Goal: Transaction & Acquisition: Purchase product/service

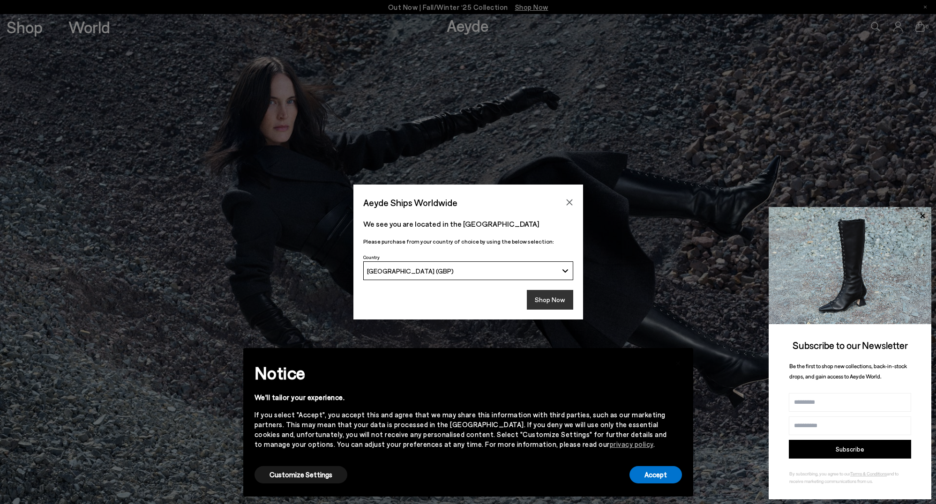
click at [554, 300] on button "Shop Now" at bounding box center [550, 300] width 46 height 20
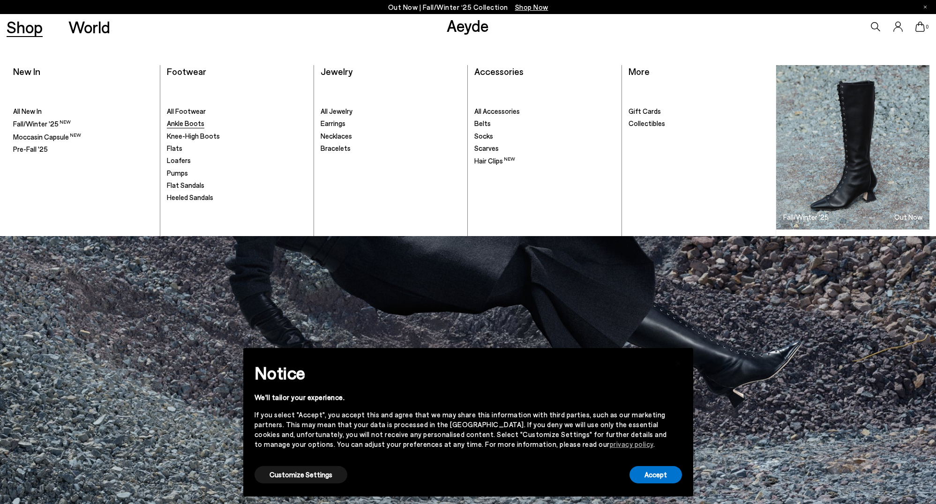
click at [194, 124] on span "Ankle Boots" at bounding box center [185, 123] width 37 height 8
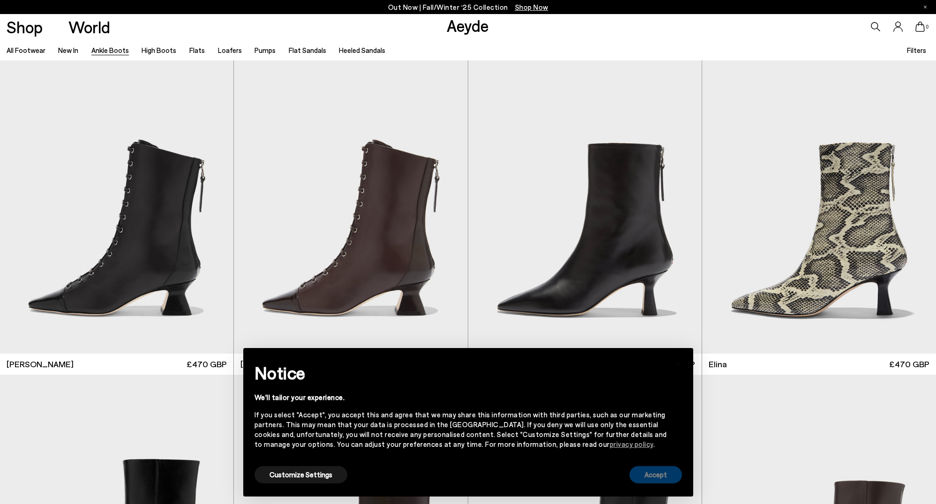
click at [670, 474] on button "Accept" at bounding box center [655, 474] width 52 height 17
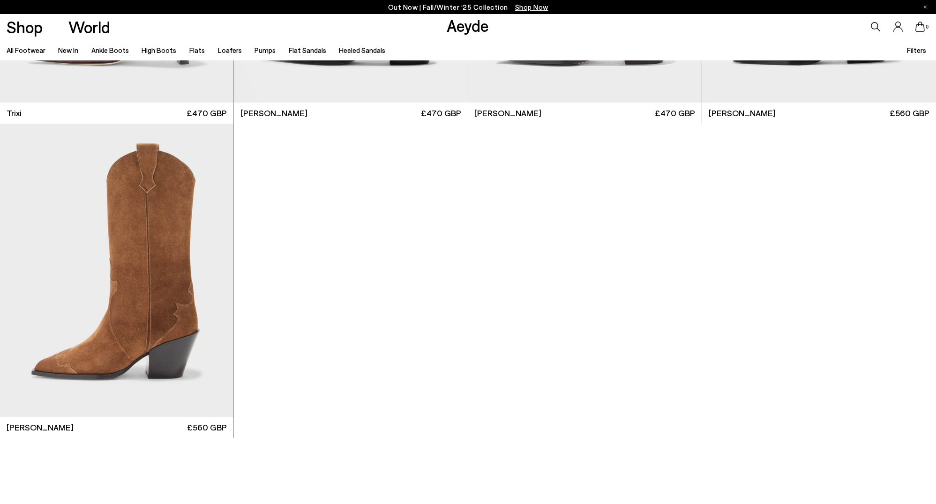
scroll to position [6653, 0]
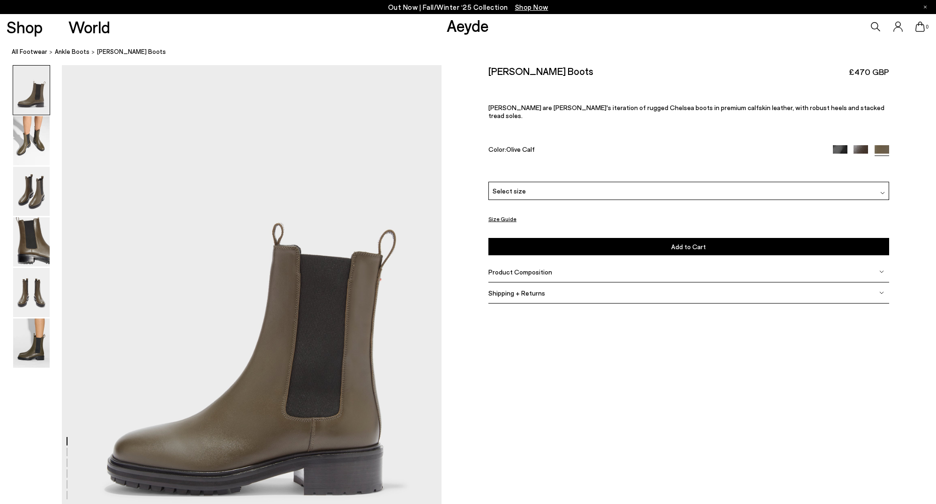
click at [844, 145] on img at bounding box center [840, 152] width 15 height 15
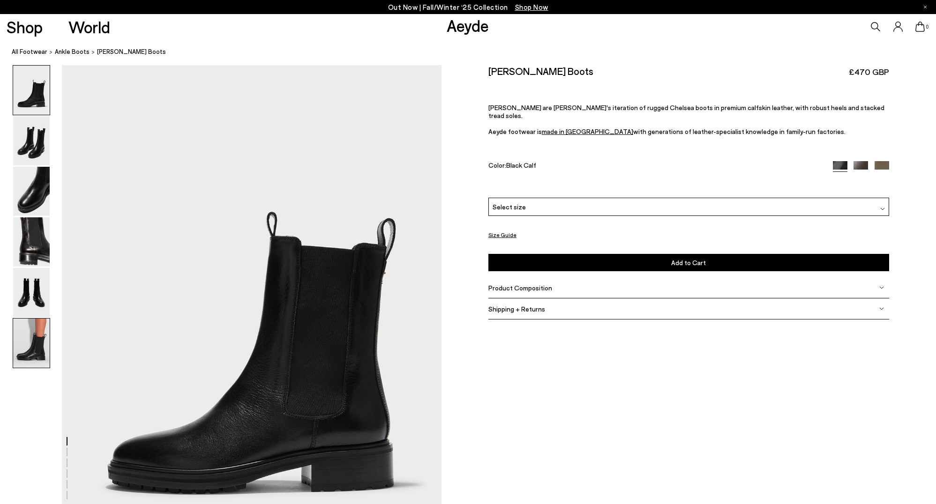
click at [33, 356] on img at bounding box center [31, 343] width 37 height 49
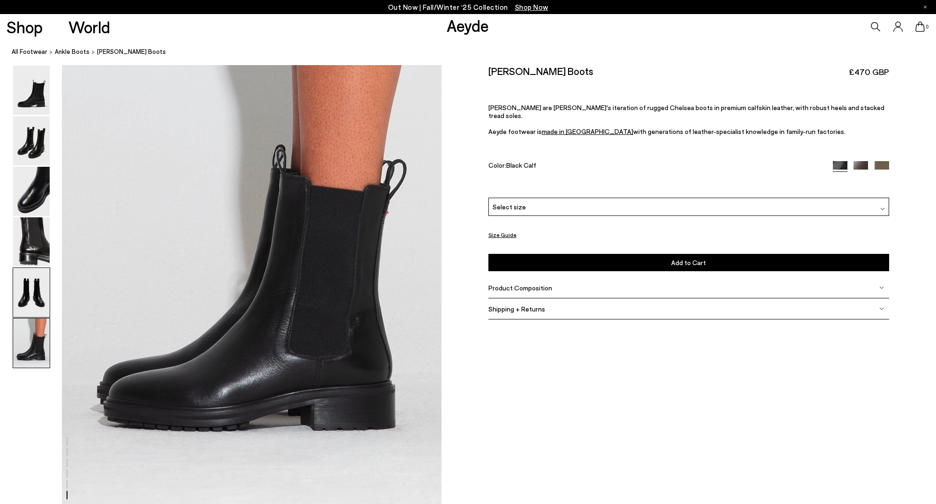
click at [38, 301] on img at bounding box center [31, 292] width 37 height 49
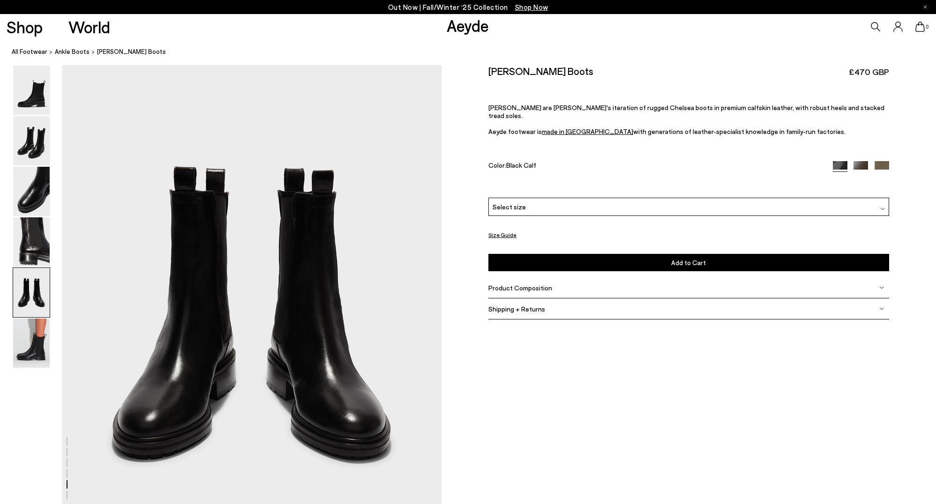
scroll to position [2031, 0]
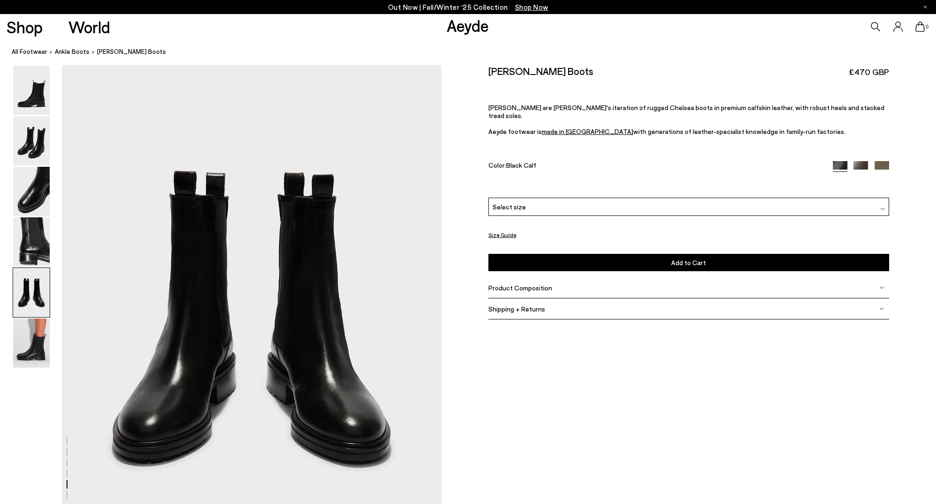
click at [38, 269] on img at bounding box center [31, 292] width 37 height 49
click at [40, 253] on img at bounding box center [31, 241] width 37 height 49
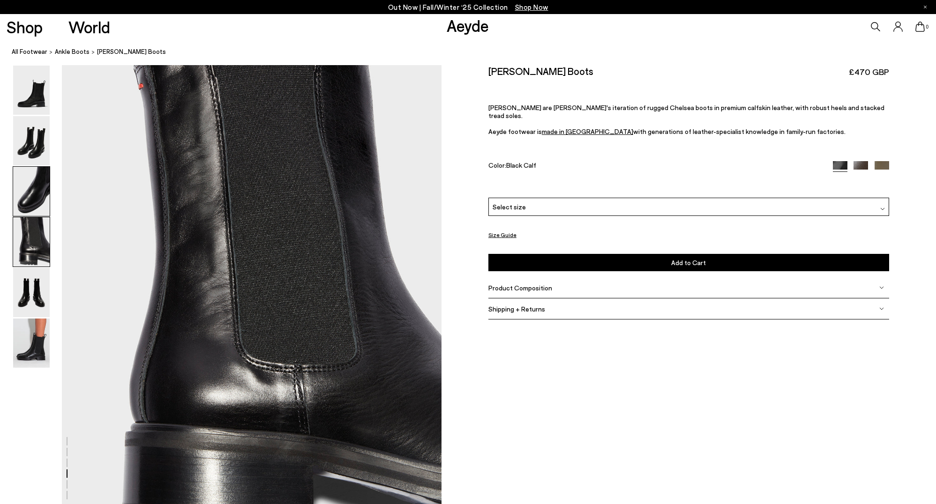
click at [41, 207] on img at bounding box center [31, 191] width 37 height 49
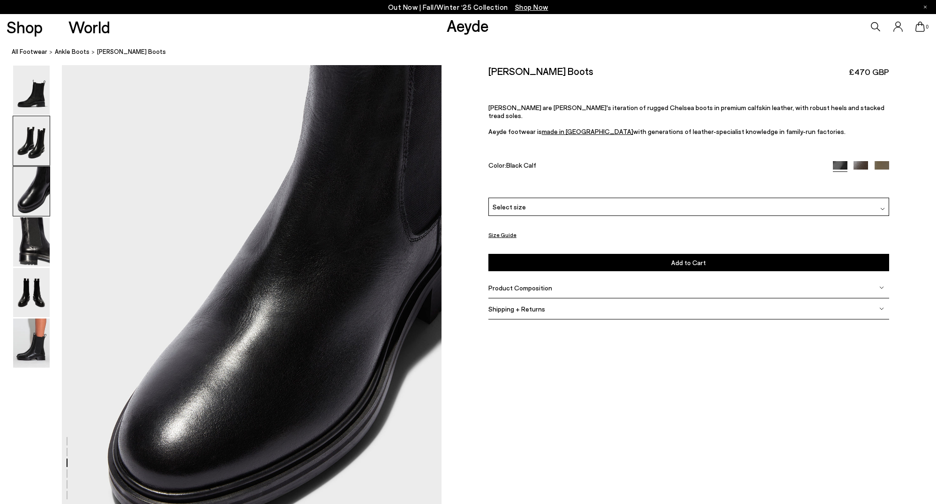
click at [45, 158] on img at bounding box center [31, 140] width 37 height 49
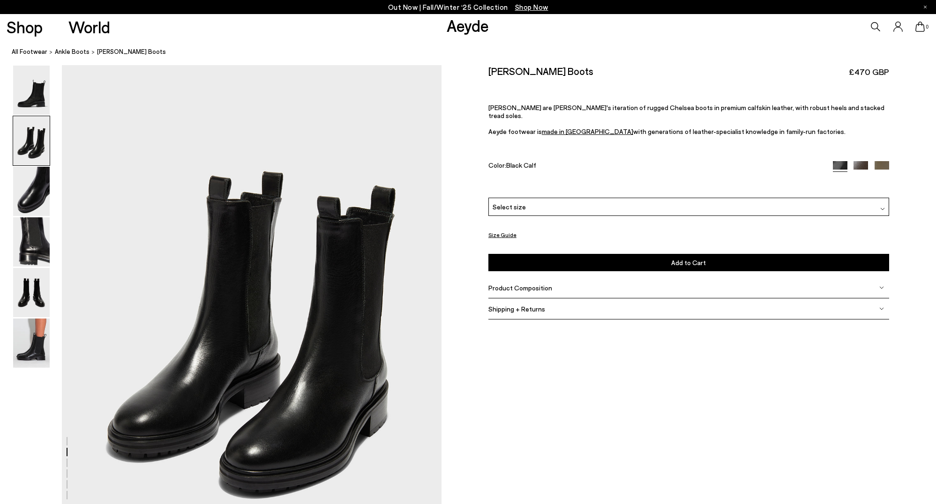
scroll to position [508, 0]
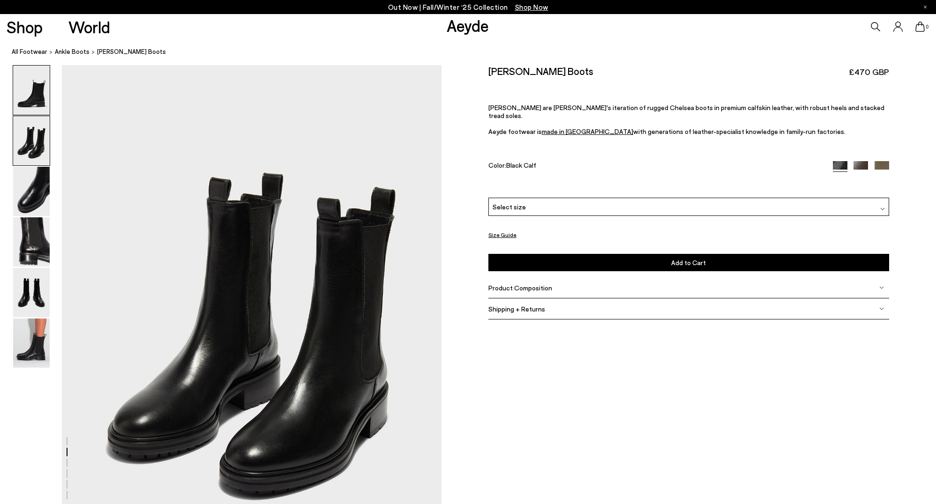
click at [35, 89] on img at bounding box center [31, 90] width 37 height 49
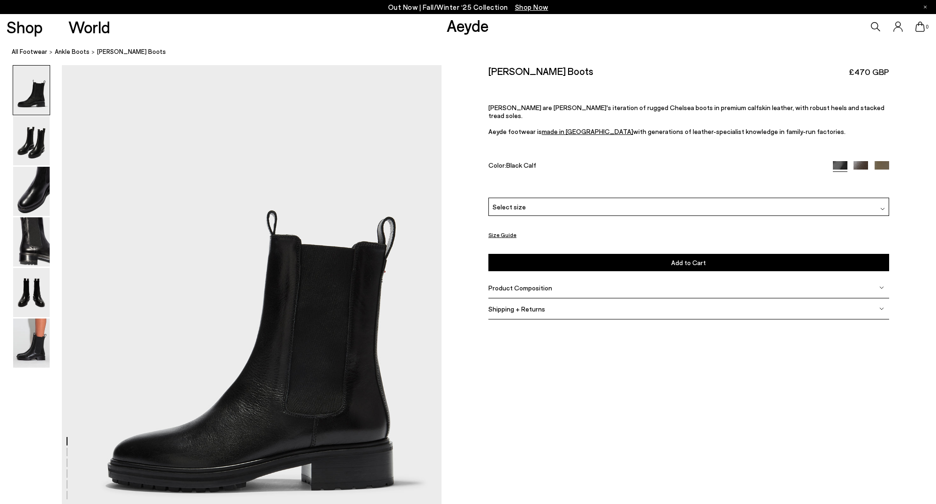
scroll to position [0, 0]
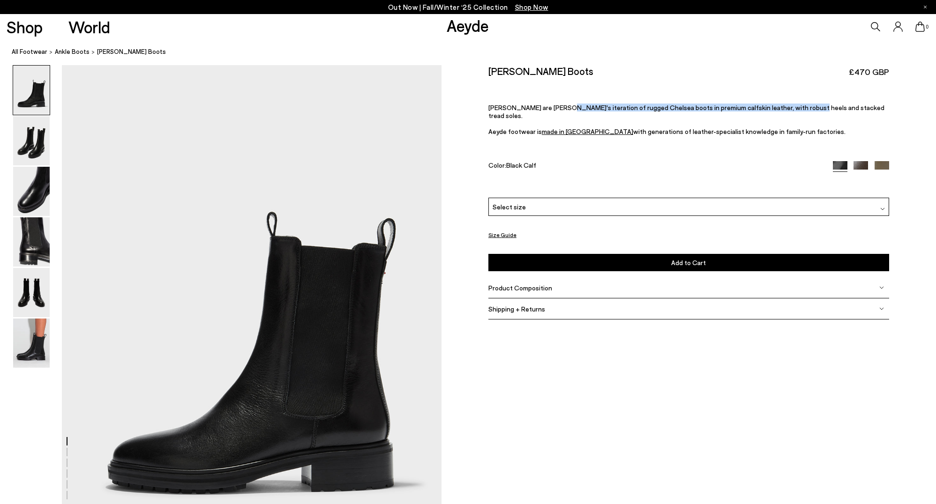
drag, startPoint x: 552, startPoint y: 103, endPoint x: 784, endPoint y: 103, distance: 231.9
click at [784, 103] on div "Jack Chelsea Boots £470 GBP Jack are Aeyde's iteration of rugged Chelsea boots …" at bounding box center [688, 131] width 401 height 133
click at [43, 193] on img at bounding box center [31, 191] width 37 height 49
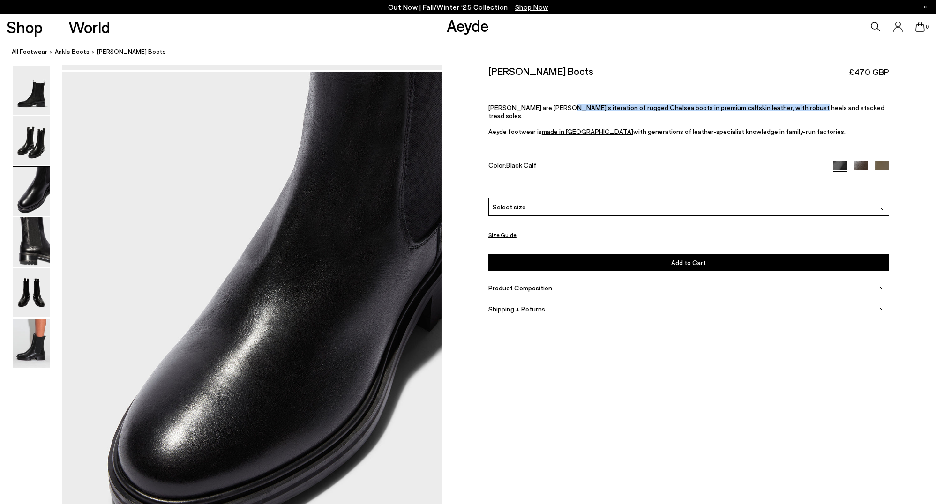
scroll to position [1016, 0]
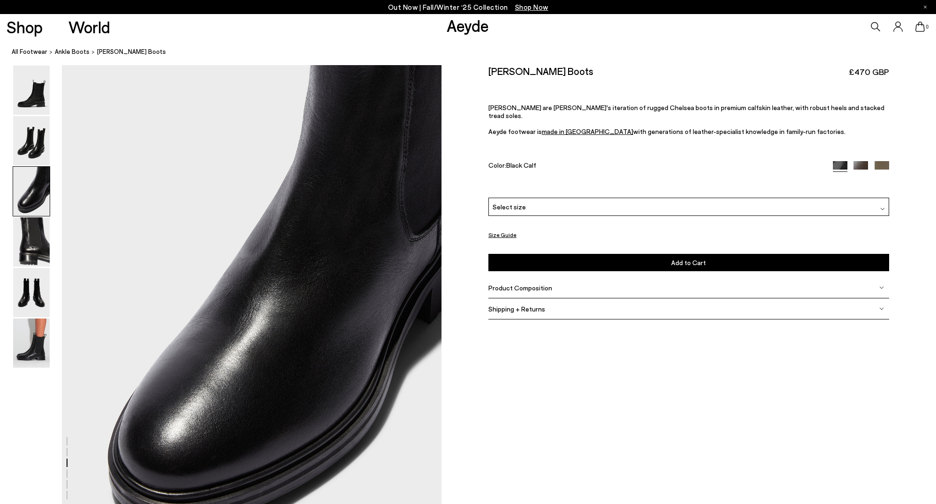
click at [633, 201] on div "Select size" at bounding box center [688, 207] width 401 height 18
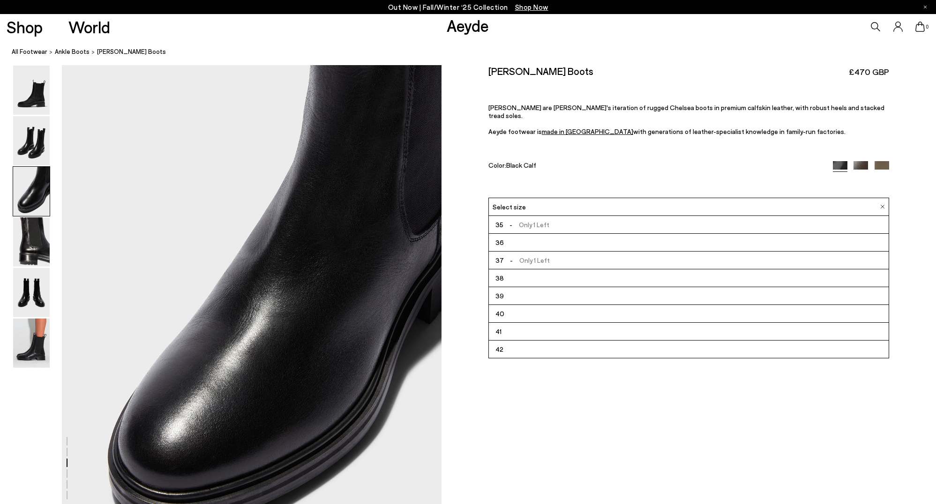
drag, startPoint x: 469, startPoint y: 394, endPoint x: 255, endPoint y: 336, distance: 221.1
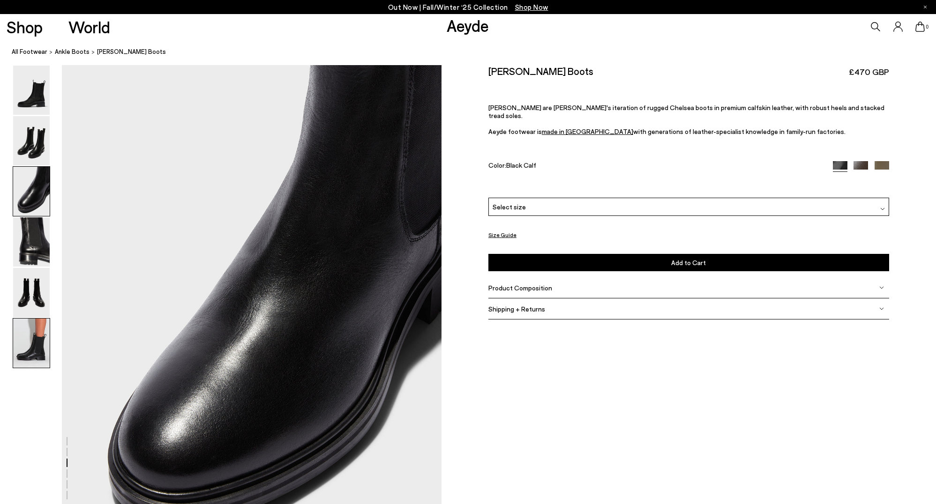
click at [37, 347] on img at bounding box center [31, 343] width 37 height 49
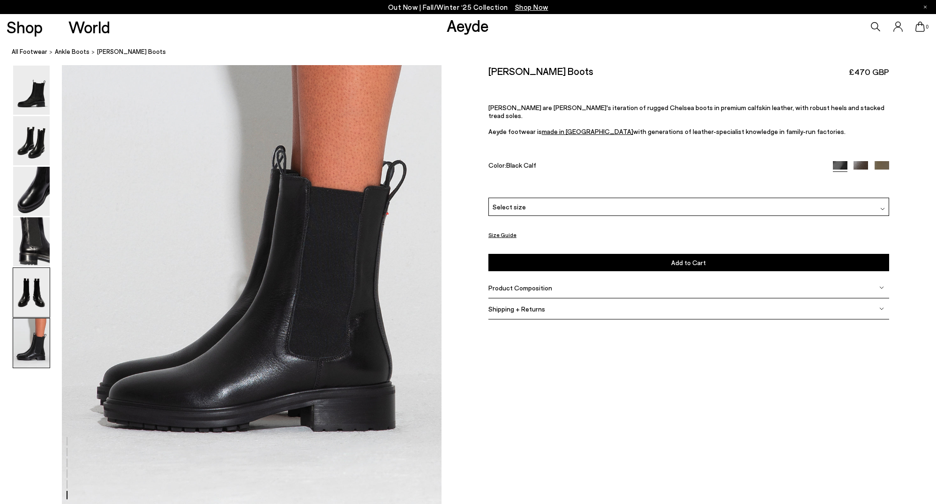
scroll to position [2602, 0]
